Goal: Task Accomplishment & Management: Manage account settings

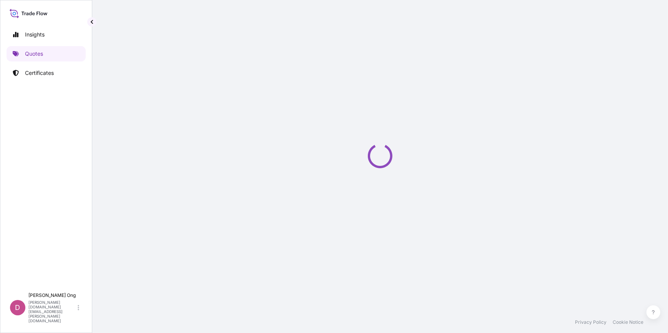
select select "Sea"
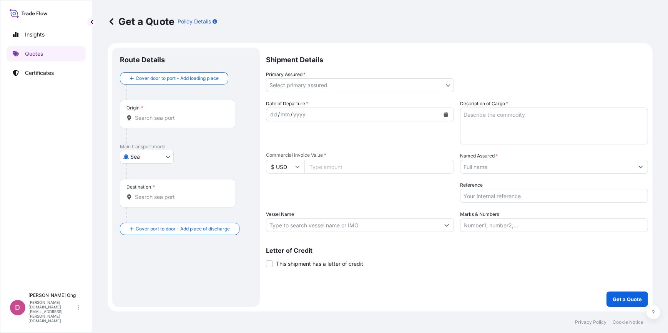
click at [523, 267] on div "Letter of Credit This shipment has a letter of credit Letter of credit * Letter…" at bounding box center [457, 257] width 382 height 20
click at [40, 75] on p "Certificates" at bounding box center [39, 73] width 29 height 8
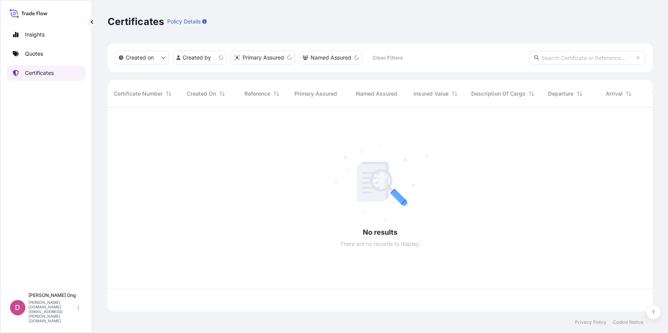
scroll to position [203, 540]
click at [596, 62] on input "text" at bounding box center [587, 58] width 115 height 14
type input "zm10642d"
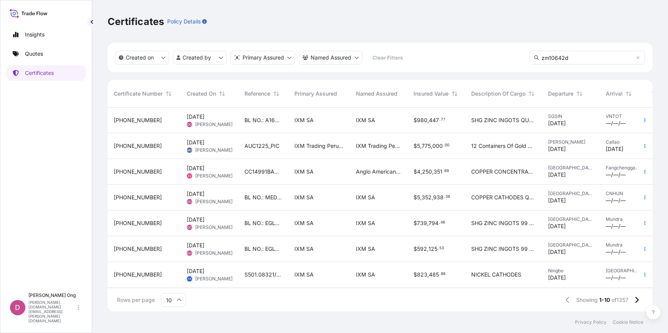
click at [573, 59] on input "zm10642d" at bounding box center [587, 58] width 115 height 14
click at [294, 224] on div "IXM SA" at bounding box center [318, 224] width 61 height 26
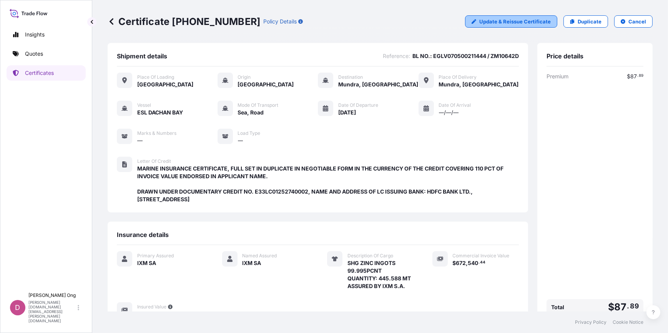
click at [510, 24] on p "Update & Reissue Certificate" at bounding box center [514, 22] width 71 height 8
select select "Road / [GEOGRAPHIC_DATA]"
select select "Sea"
select select "Road / [GEOGRAPHIC_DATA]"
select select "31846"
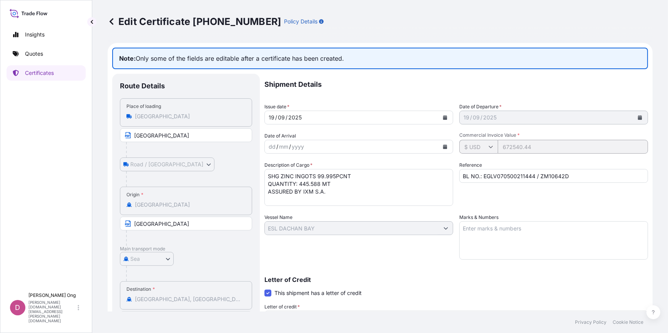
click at [299, 183] on textarea "SHG ZINC INGOTS 99.995PCNT QUANTITY: 445.588 MT ASSURED BY IXM S.A." at bounding box center [358, 187] width 189 height 37
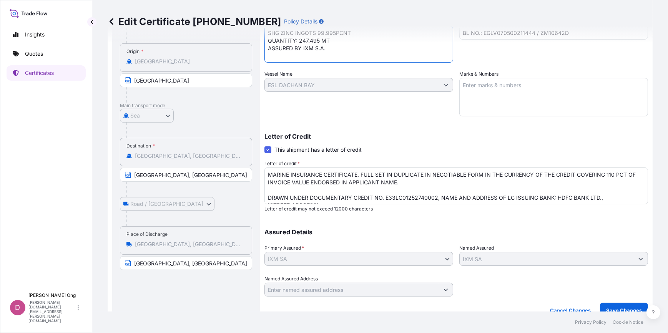
scroll to position [154, 0]
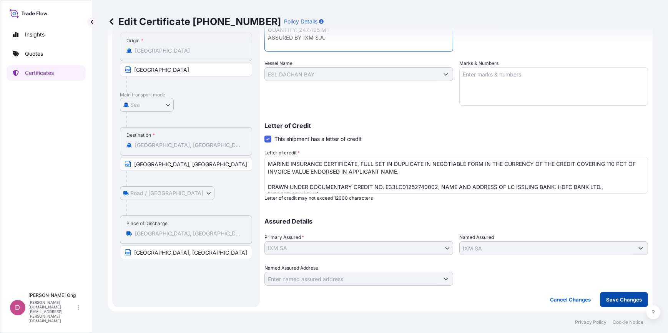
type textarea "SHG ZINC INGOTS 99.995PCNT QUANTITY: 247.495 MT ASSURED BY IXM S.A."
click at [619, 301] on p "Save Changes" at bounding box center [624, 300] width 36 height 8
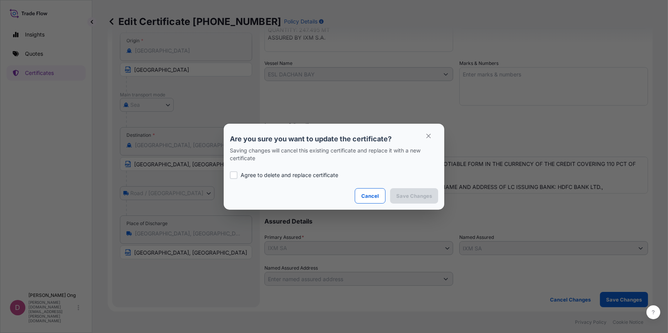
click at [323, 173] on p "Agree to delete and replace certificate" at bounding box center [290, 175] width 98 height 8
checkbox input "true"
click at [418, 193] on p "Save Changes" at bounding box center [414, 196] width 36 height 8
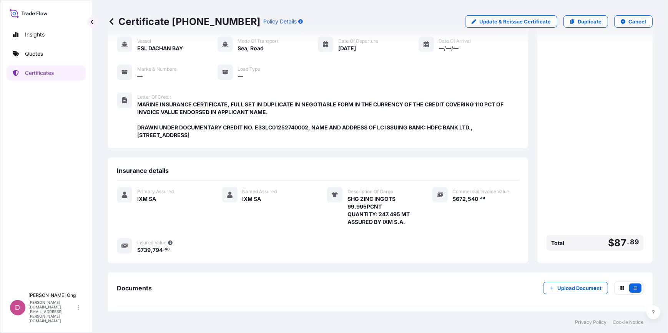
scroll to position [96, 0]
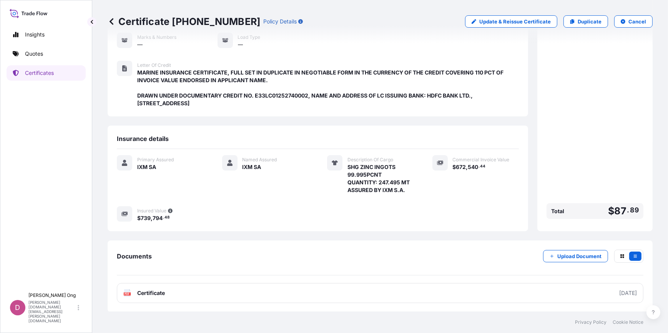
click at [340, 304] on div "Documents Upload Document PDF Certificate [DATE]" at bounding box center [380, 277] width 545 height 72
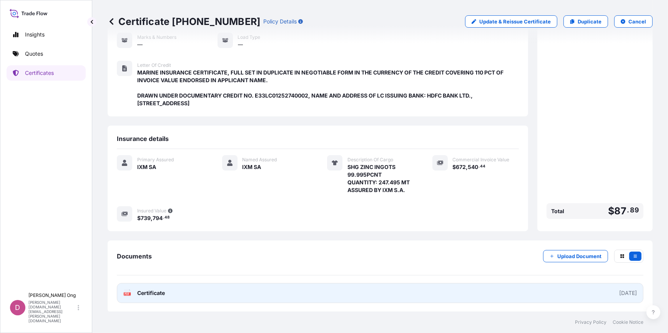
click at [348, 294] on link "PDF Certificate [DATE]" at bounding box center [380, 293] width 526 height 20
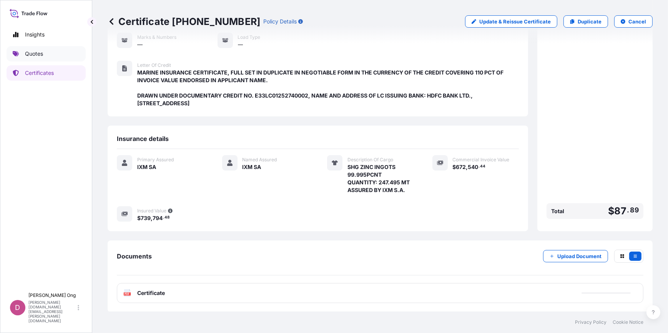
click at [36, 53] on p "Quotes" at bounding box center [34, 54] width 18 height 8
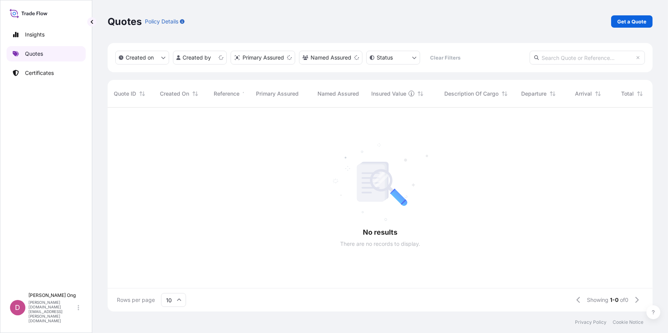
scroll to position [203, 540]
click at [412, 174] on div at bounding box center [419, 198] width 623 height 181
